Goal: Check status

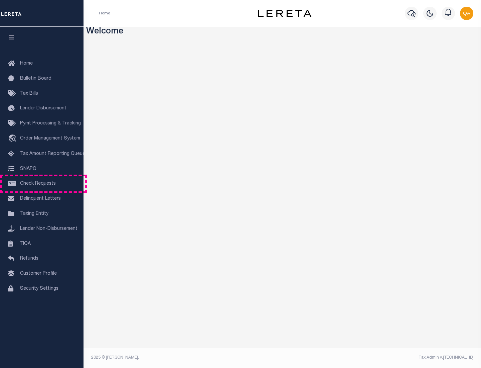
click at [42, 183] on span "Check Requests" at bounding box center [38, 183] width 36 height 5
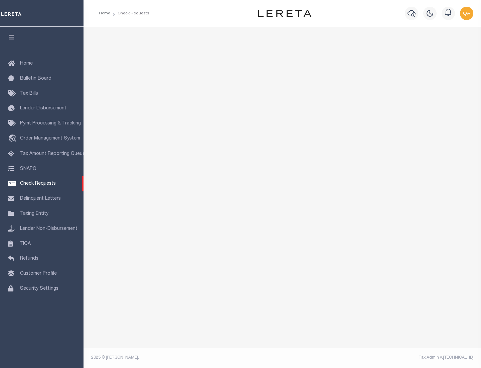
select select "50"
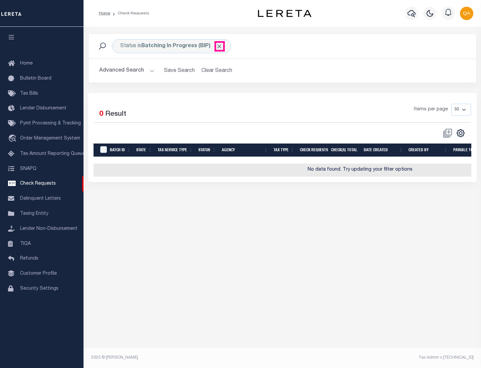
click at [220, 46] on span "Click to Remove" at bounding box center [219, 46] width 7 height 7
